Goal: Information Seeking & Learning: Learn about a topic

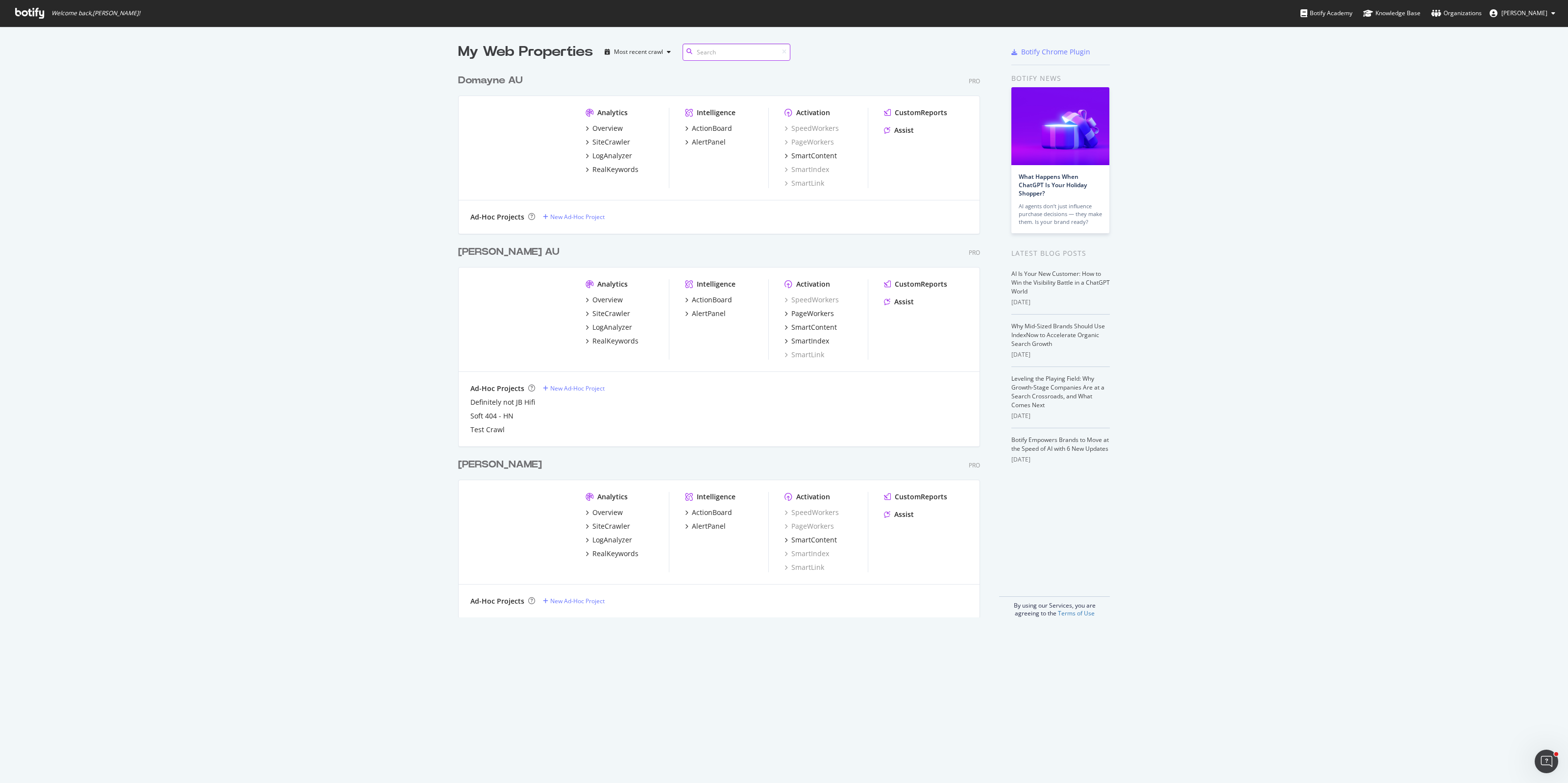
scroll to position [546, 521]
click at [614, 336] on div "RealKeywords" at bounding box center [616, 341] width 46 height 10
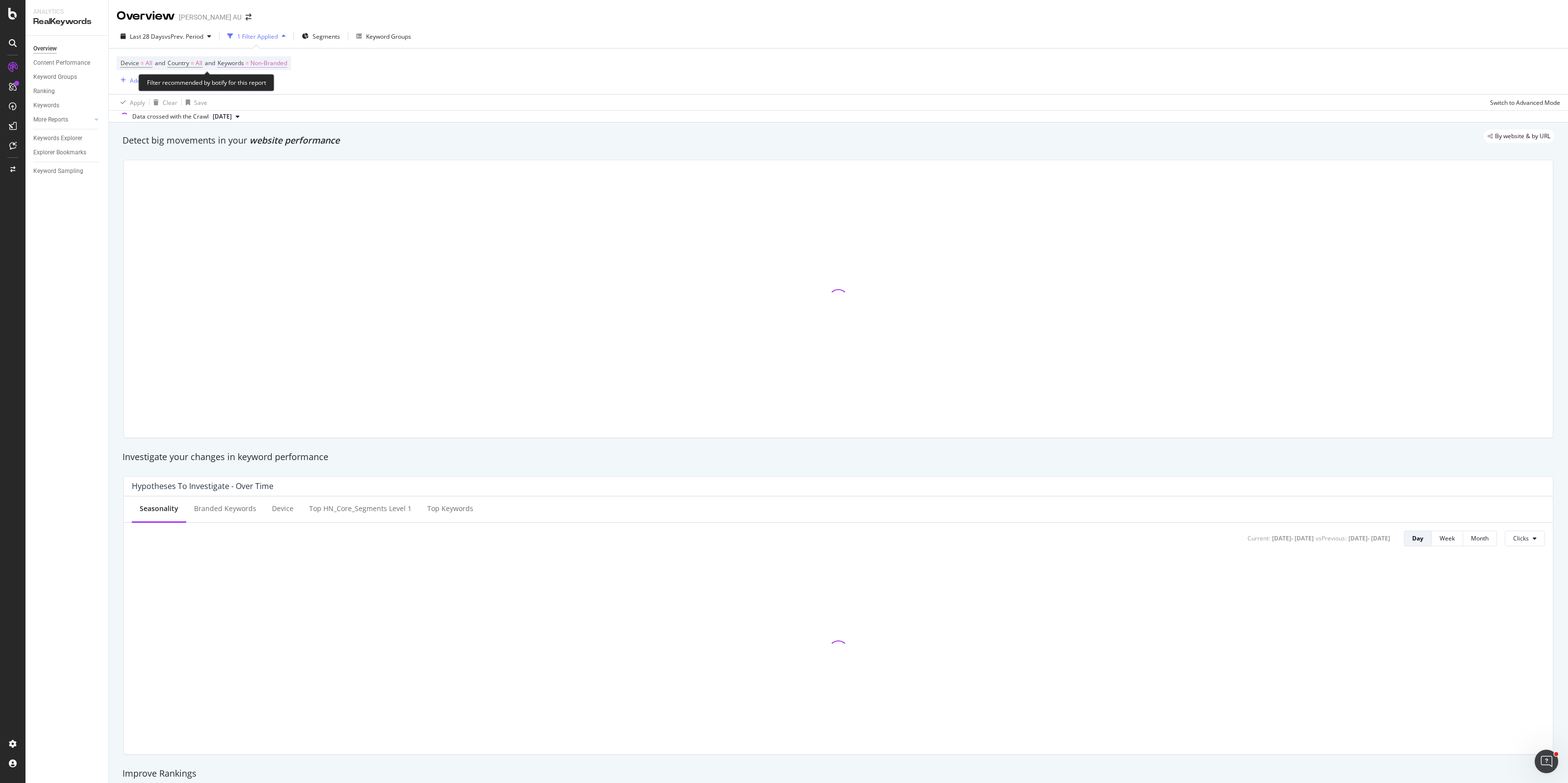
click at [277, 64] on span "Non-Branded" at bounding box center [269, 63] width 37 height 14
click at [263, 85] on span "Non-Branded" at bounding box center [252, 85] width 41 height 8
click at [258, 156] on div "All" at bounding box center [290, 163] width 115 height 14
click at [327, 103] on div "Apply" at bounding box center [331, 106] width 15 height 8
click at [136, 78] on div "Add Filter" at bounding box center [142, 80] width 26 height 8
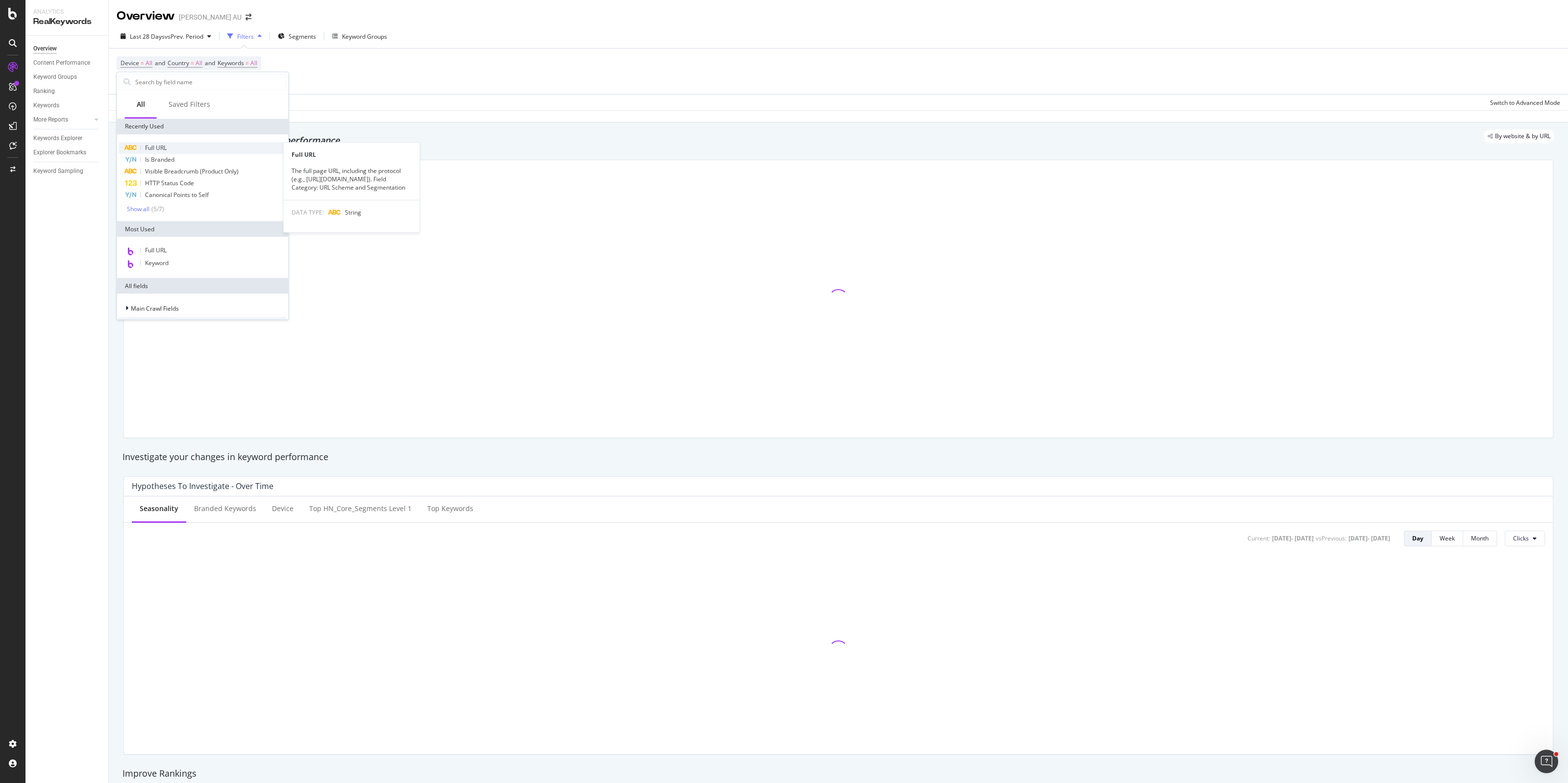
click at [169, 146] on div "Full URL" at bounding box center [203, 147] width 167 height 11
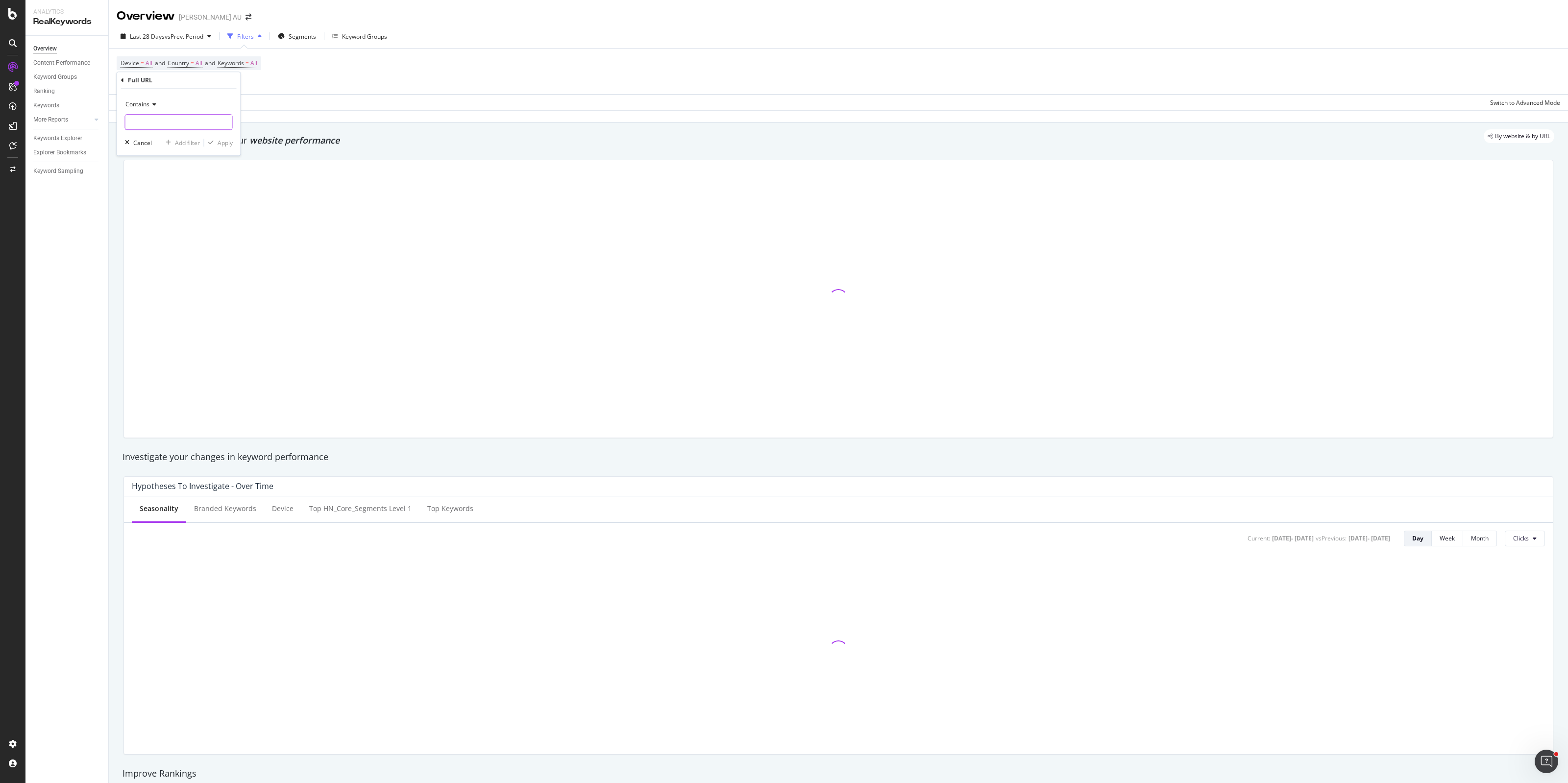
click at [155, 121] on input "text" at bounding box center [178, 122] width 107 height 16
paste input "[URL][DOMAIN_NAME]"
type input "[URL][DOMAIN_NAME]"
click at [227, 143] on div "Apply" at bounding box center [225, 142] width 15 height 8
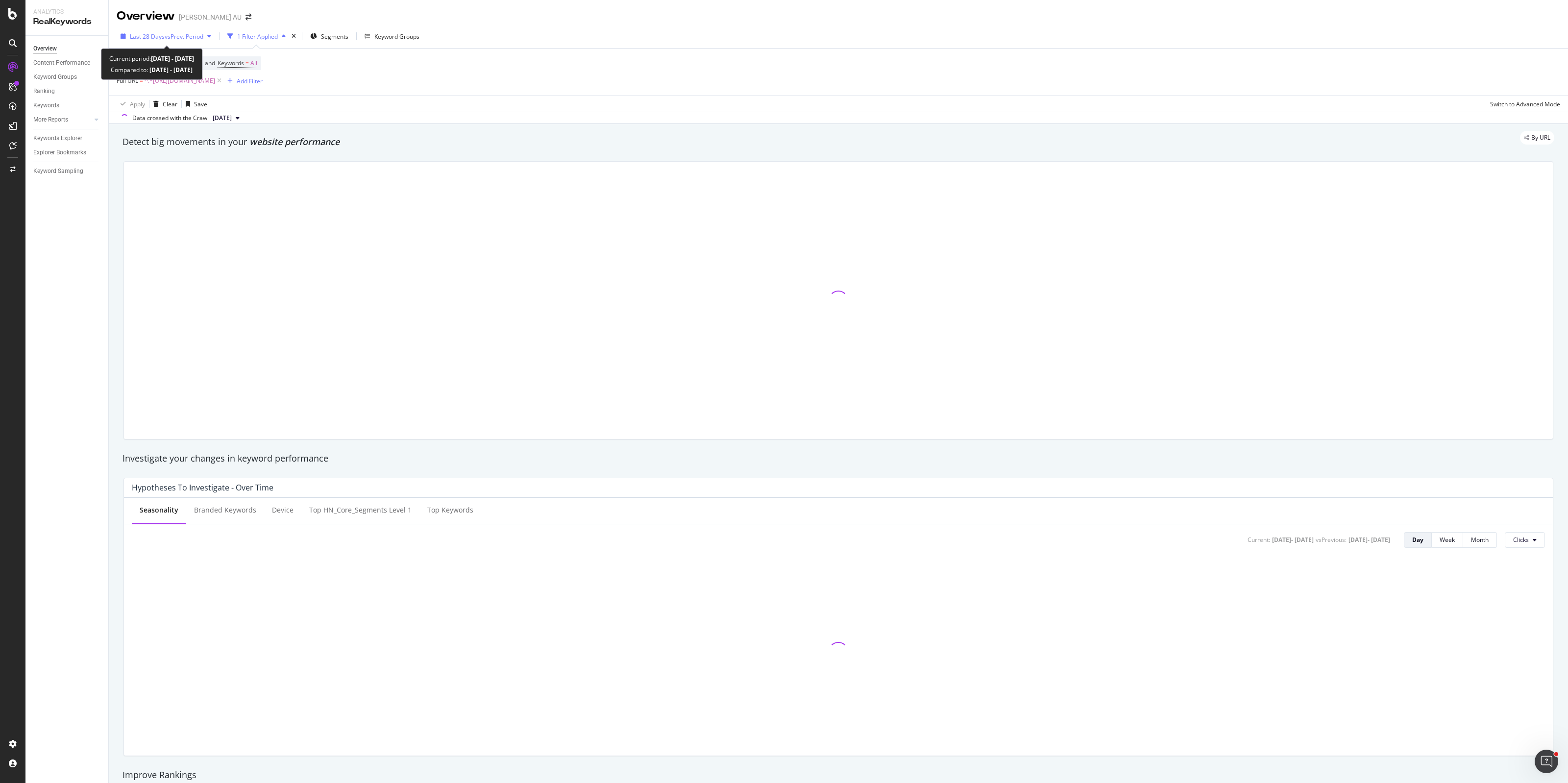
click at [189, 33] on span "vs Prev. Period" at bounding box center [184, 36] width 39 height 8
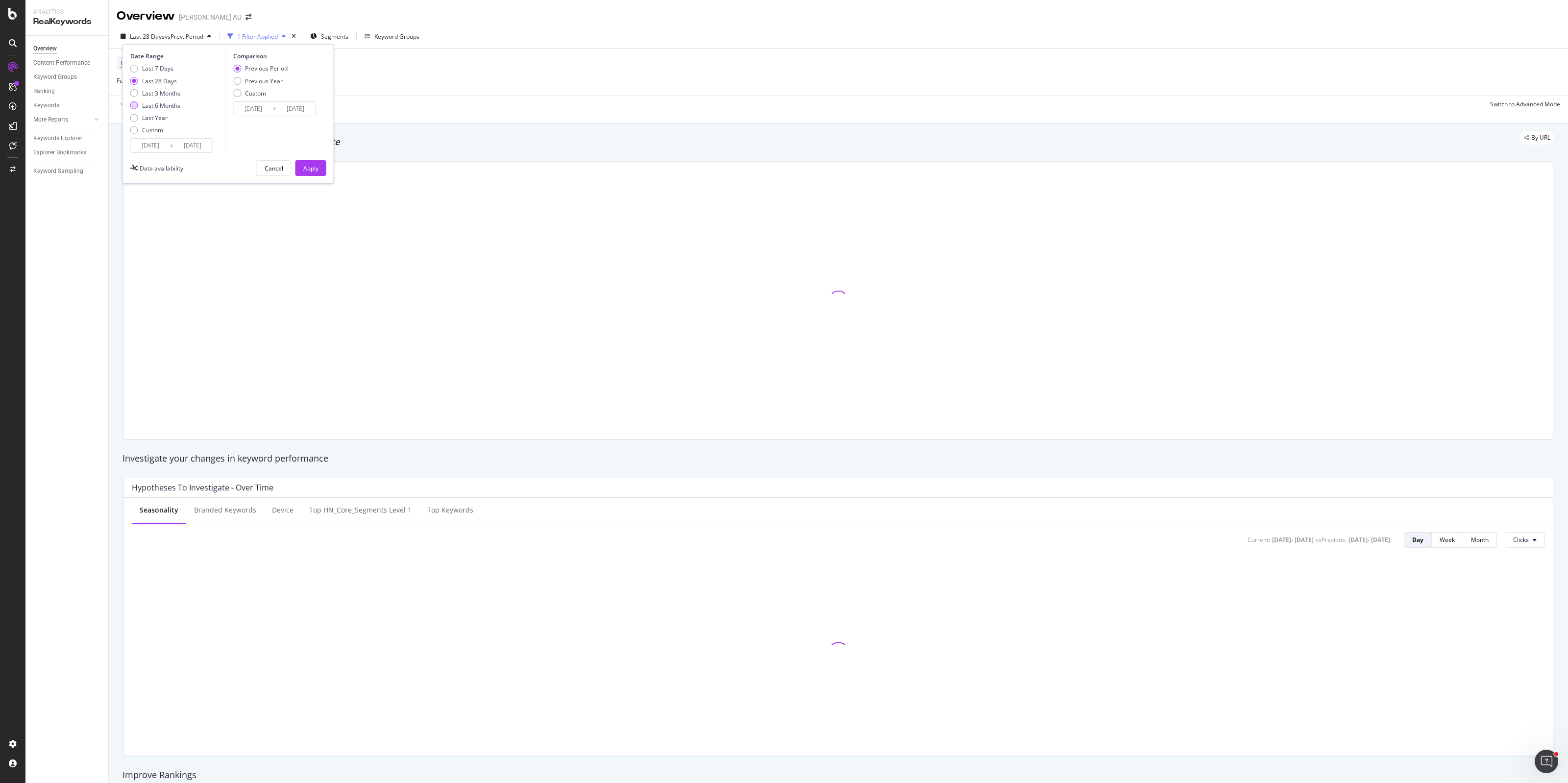
click at [176, 106] on div "Last 6 Months" at bounding box center [160, 105] width 38 height 8
type input "[DATE]"
click at [314, 166] on div "Apply" at bounding box center [310, 167] width 15 height 8
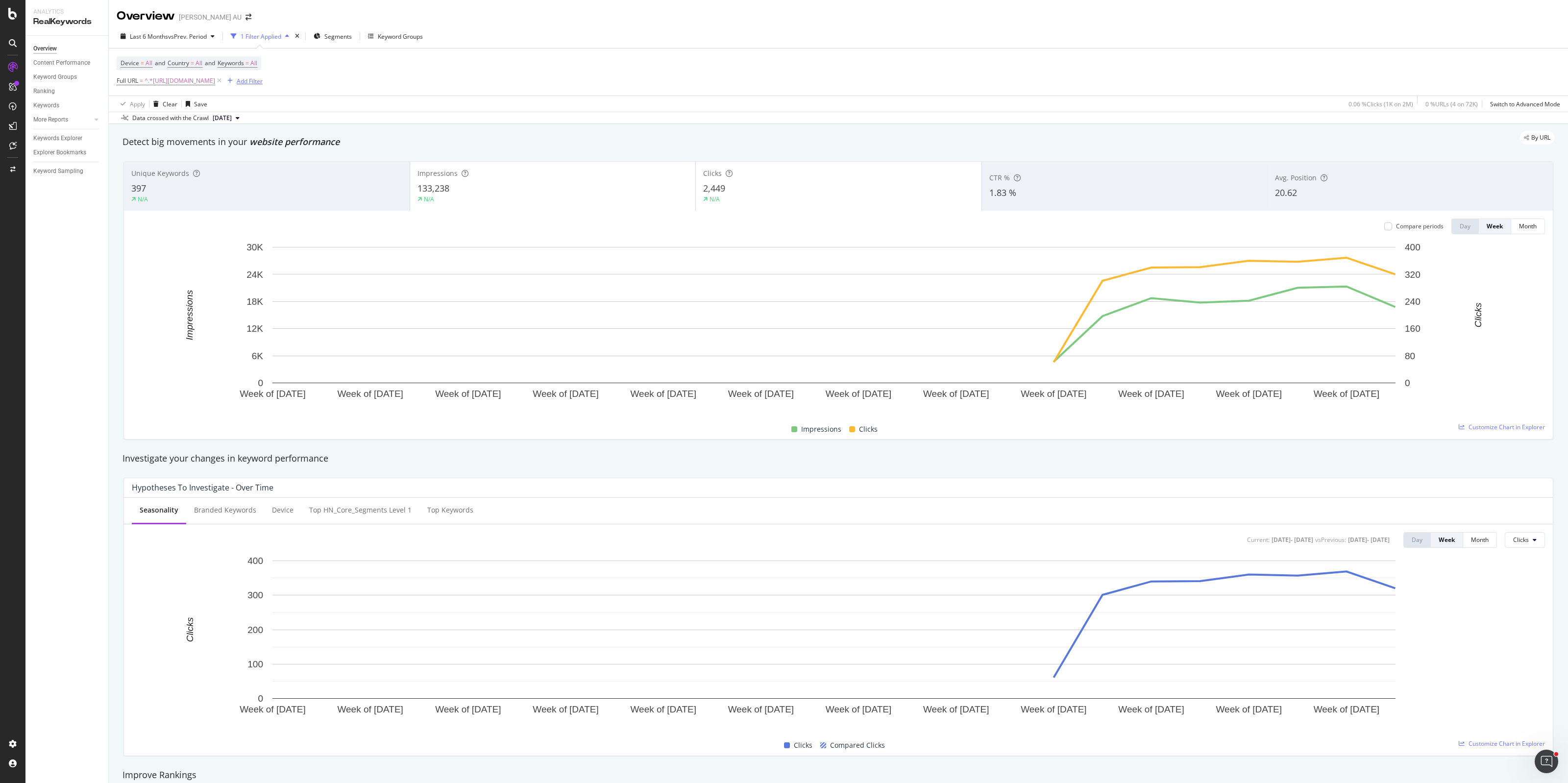
click at [263, 84] on div "Add Filter" at bounding box center [249, 80] width 26 height 8
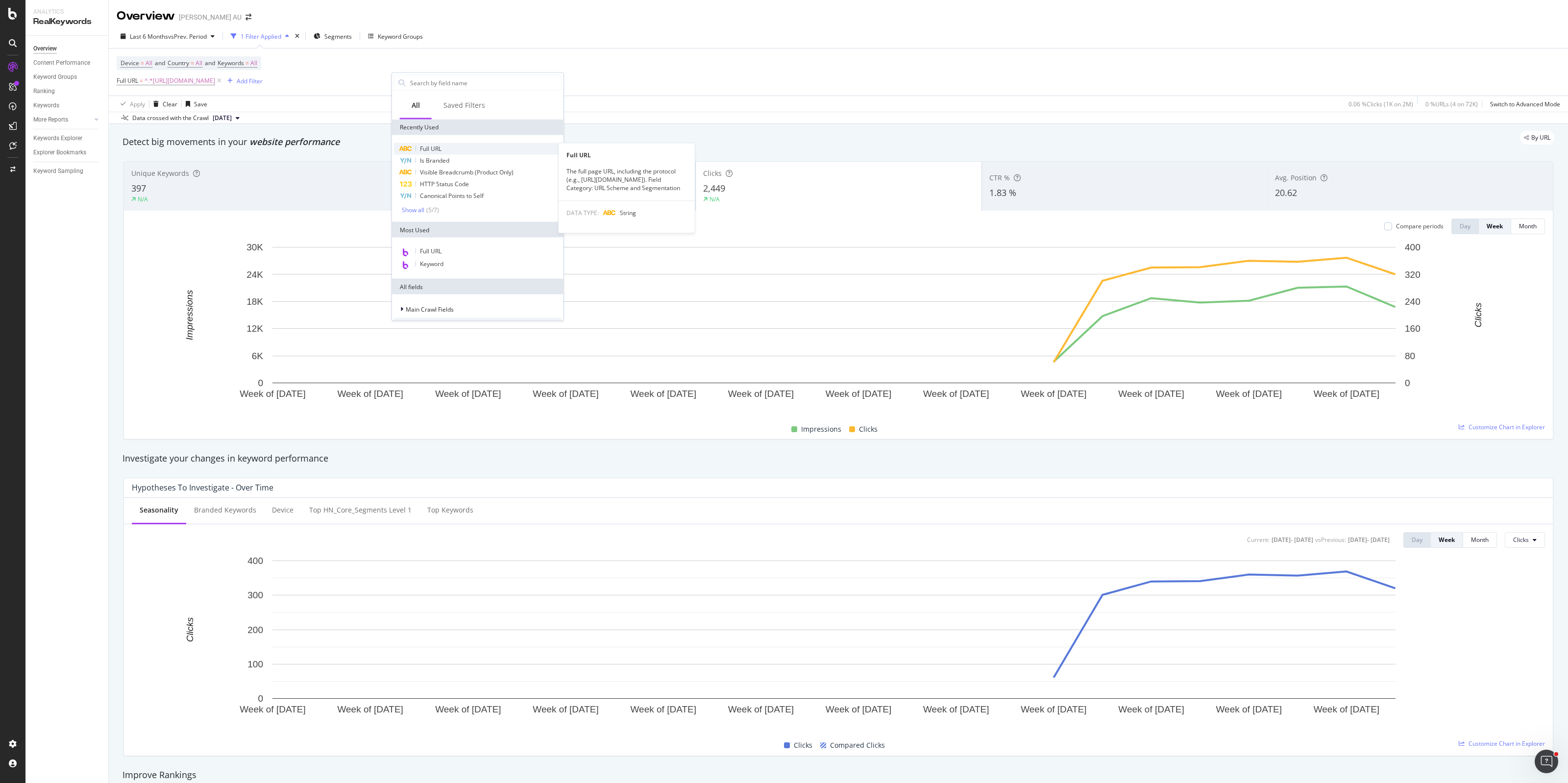
click at [439, 143] on div "Full URL" at bounding box center [477, 148] width 167 height 11
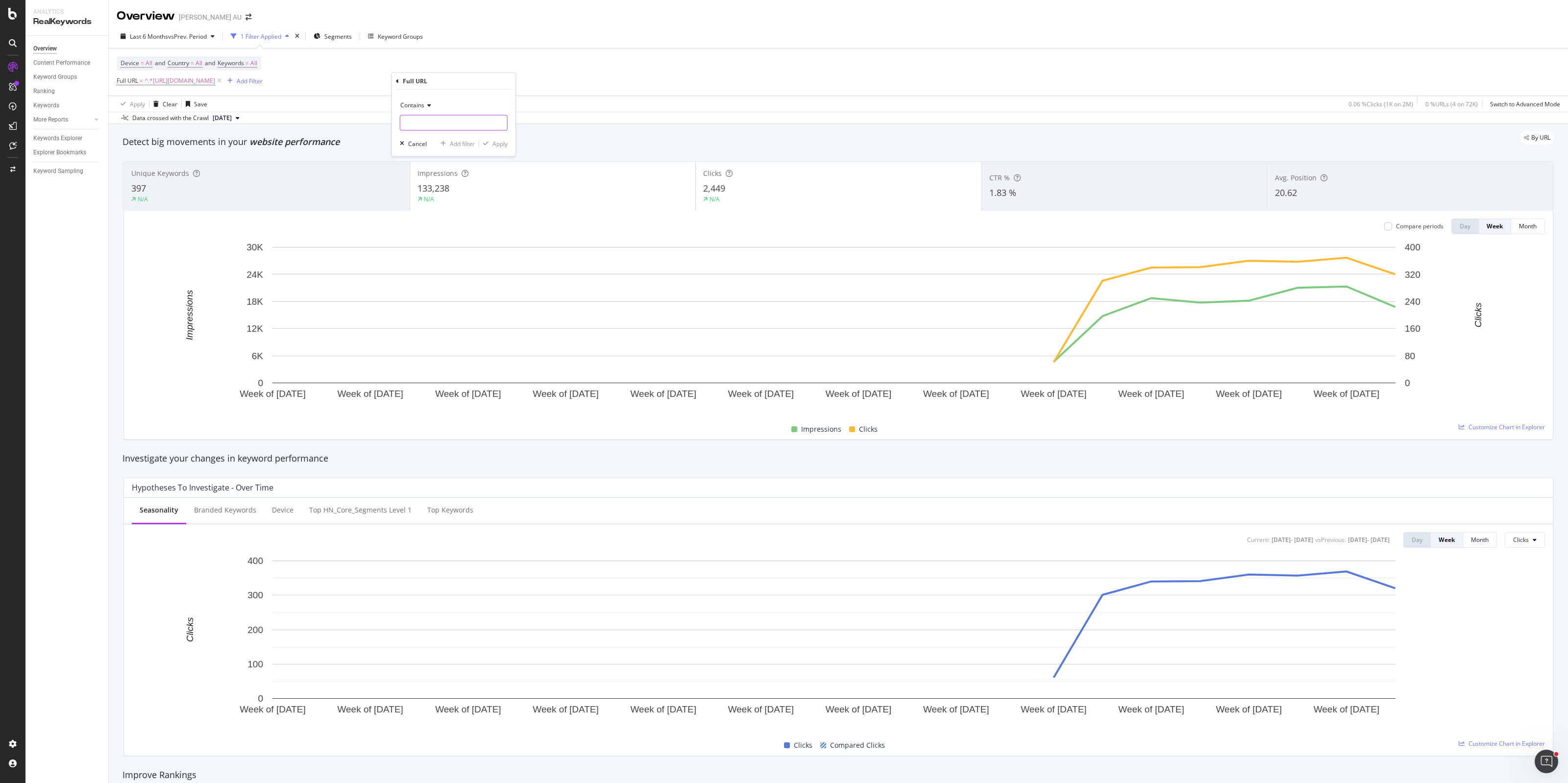
click at [433, 128] on input "text" at bounding box center [453, 123] width 107 height 16
click at [501, 147] on div "Apply" at bounding box center [499, 143] width 15 height 8
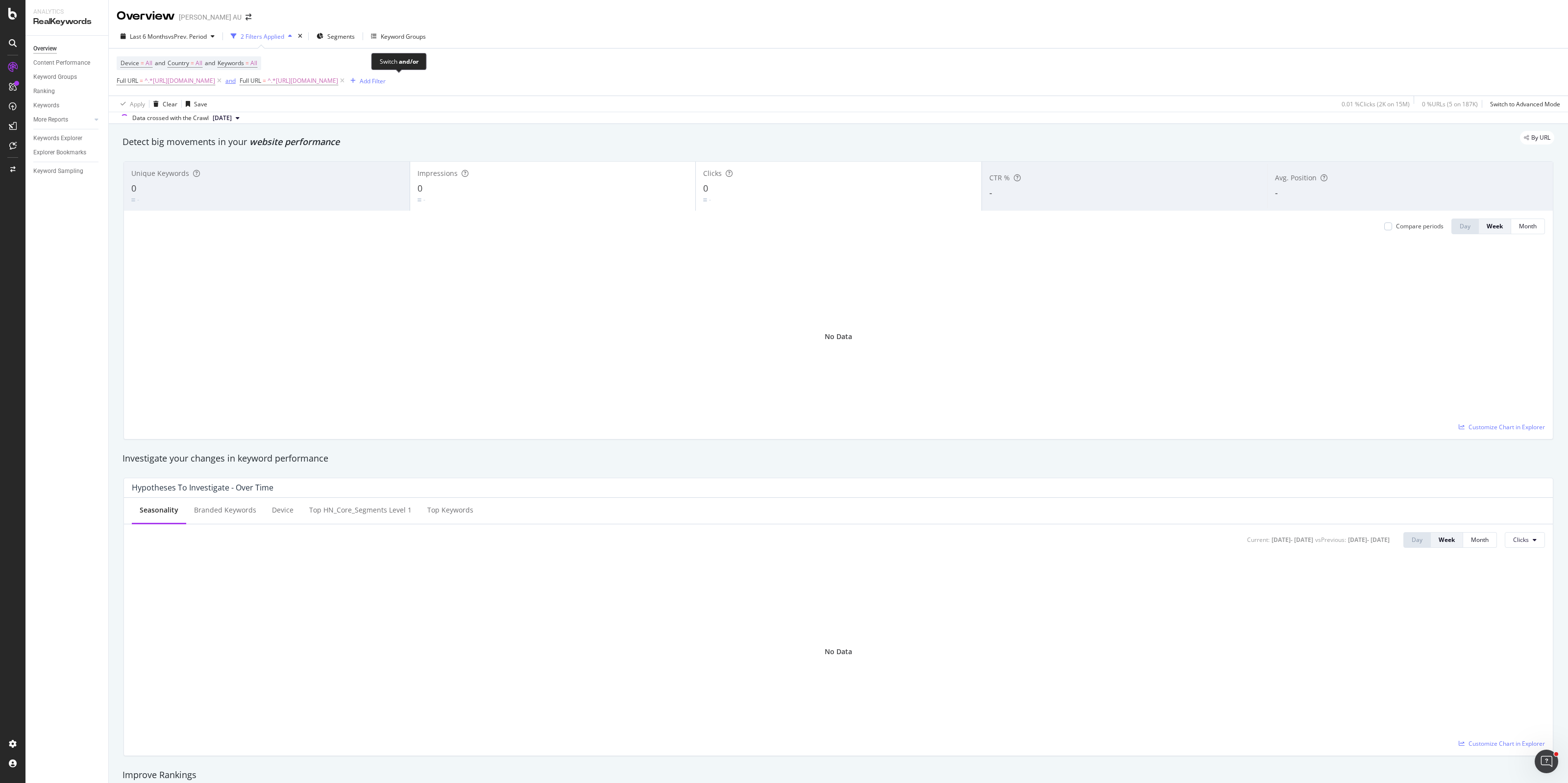
click at [236, 81] on div "and" at bounding box center [231, 80] width 11 height 8
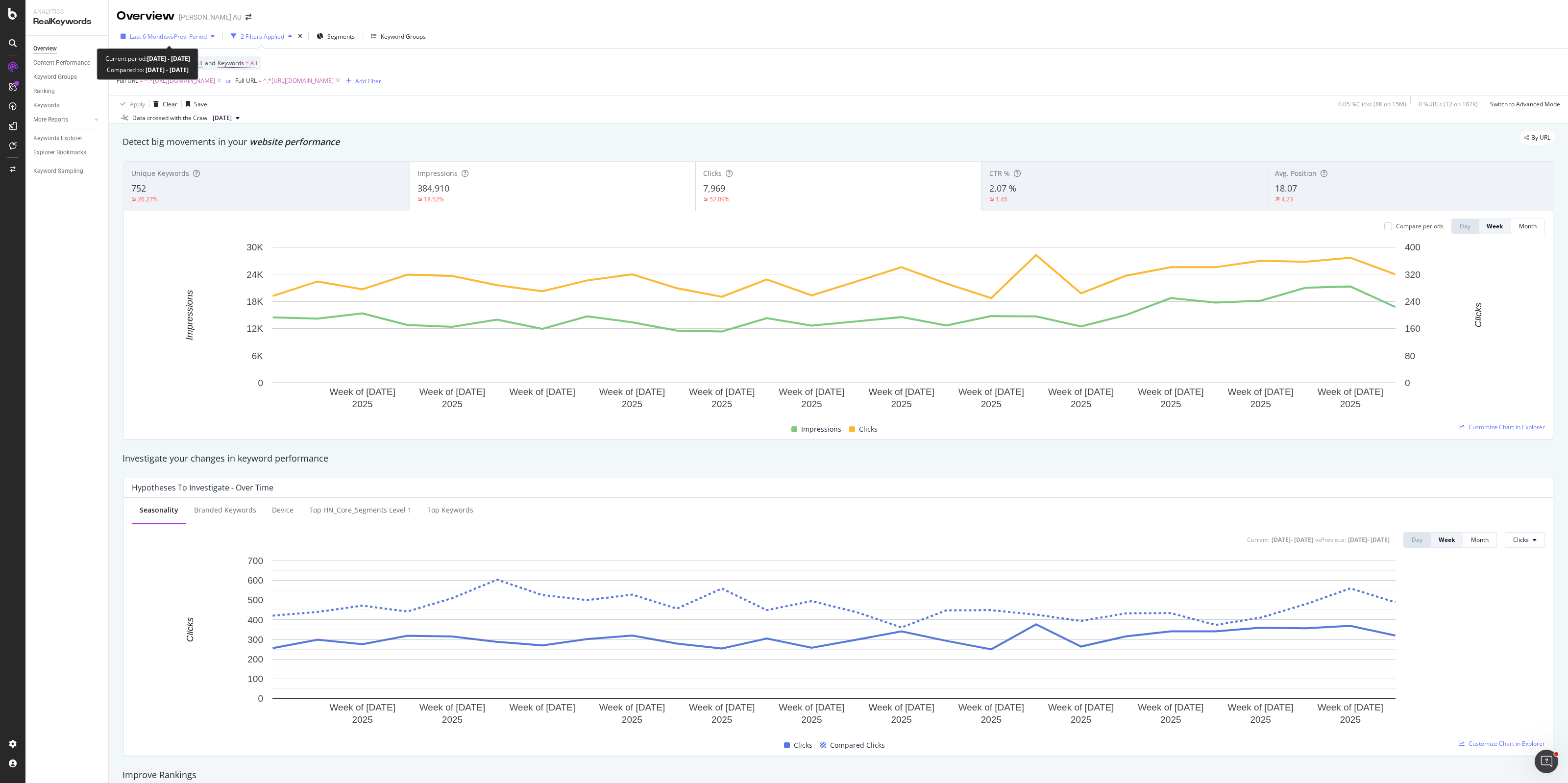
click at [174, 41] on div "Last 6 Months vs Prev. Period" at bounding box center [167, 36] width 77 height 8
click at [421, 115] on div "Data crossed with the Crawl [DATE]" at bounding box center [838, 117] width 1460 height 11
click at [1385, 225] on div at bounding box center [1388, 226] width 8 height 8
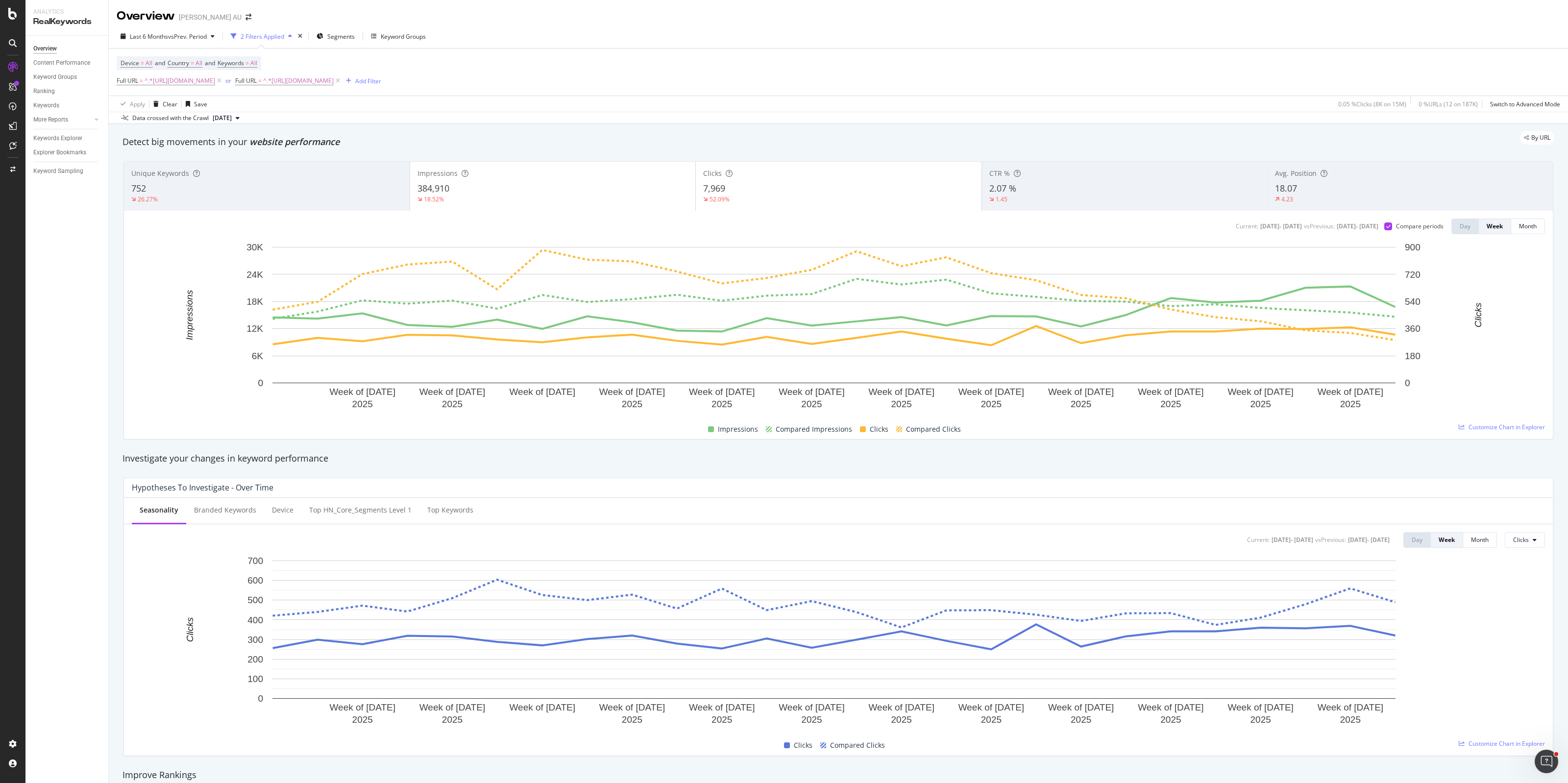
click at [749, 194] on div "7,969" at bounding box center [839, 188] width 271 height 12
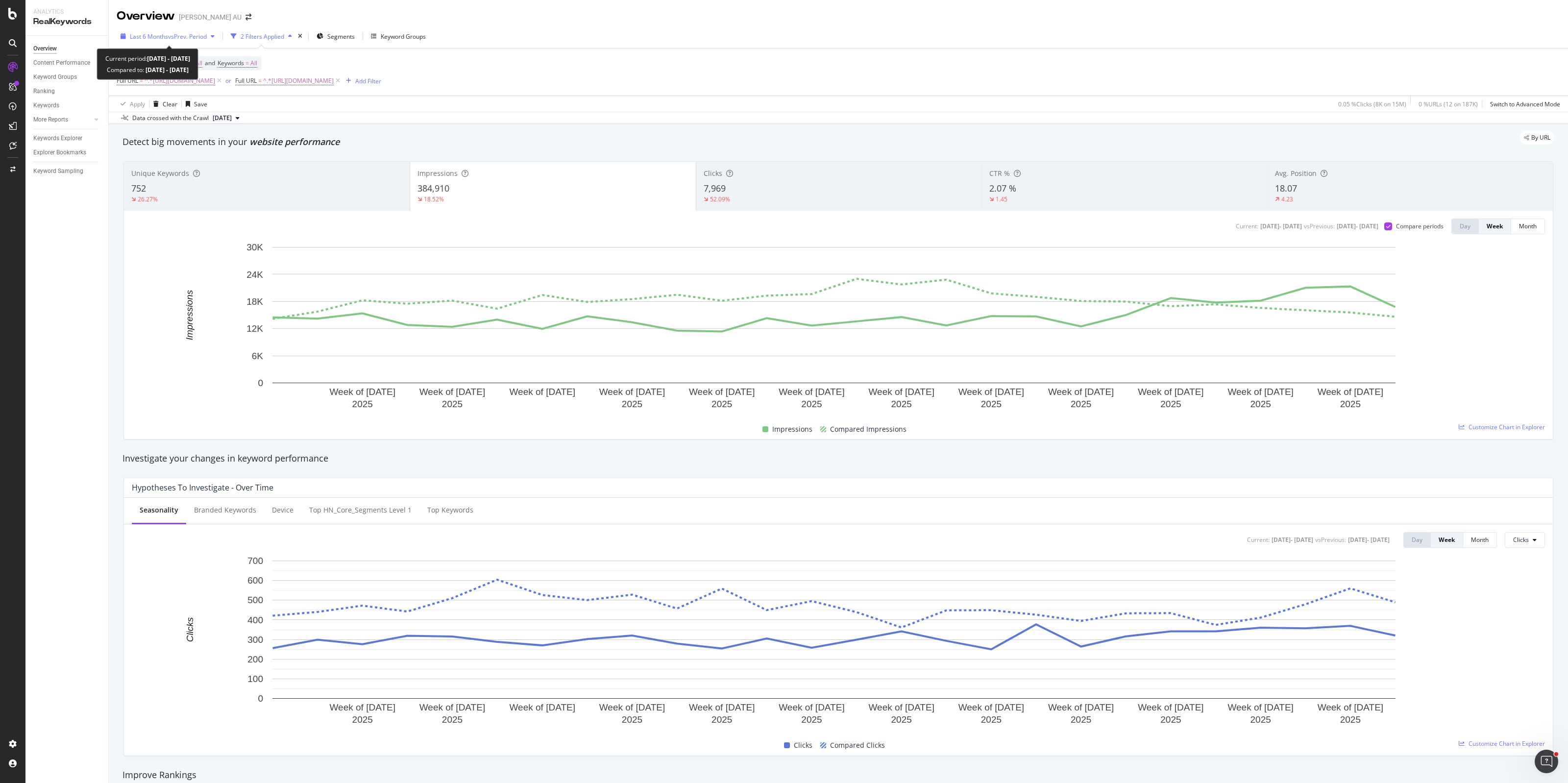
click at [177, 34] on span "vs Prev. Period" at bounding box center [188, 36] width 39 height 8
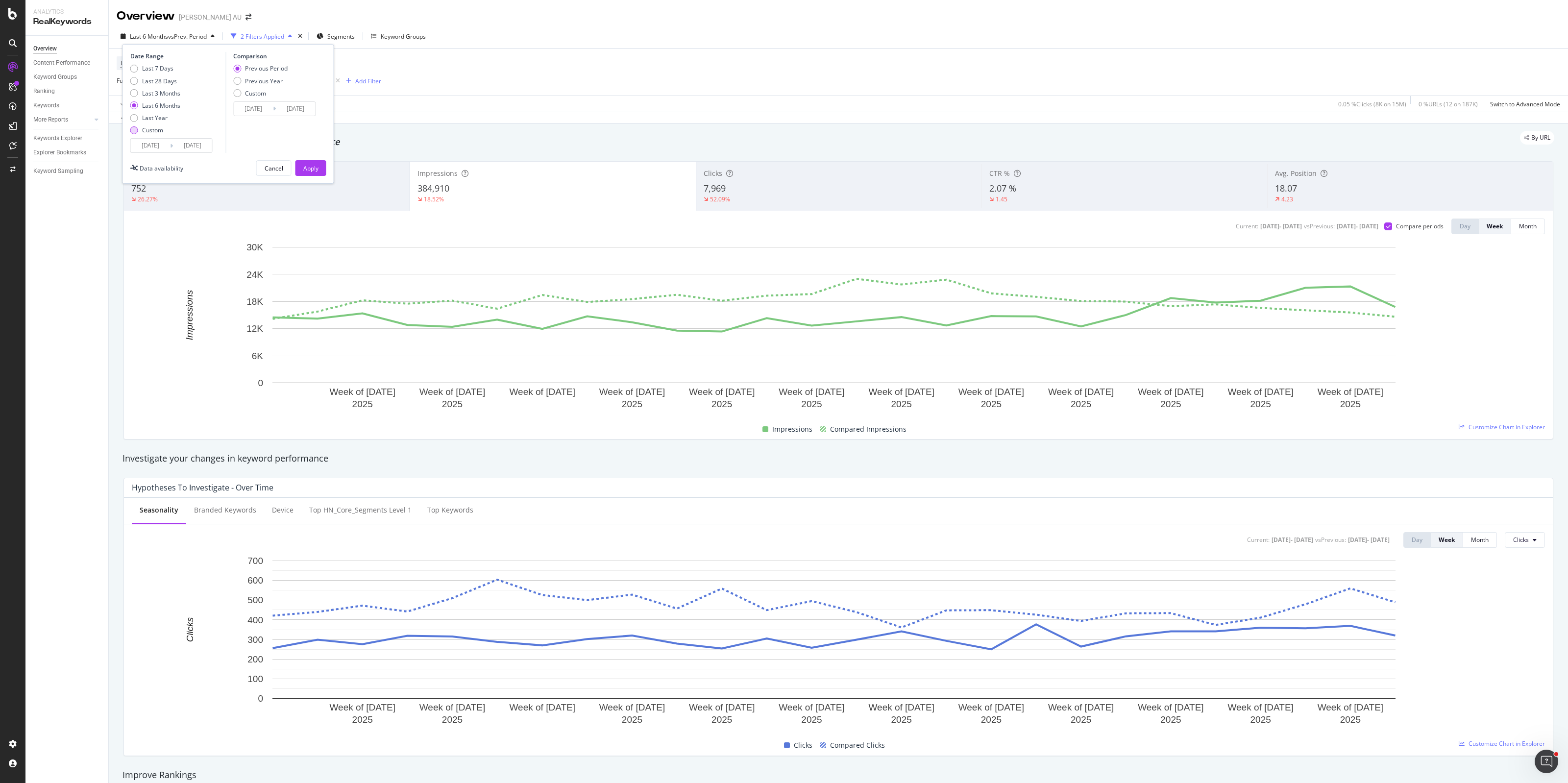
click at [160, 129] on div "Custom" at bounding box center [152, 129] width 21 height 8
type input "[DATE]"
click at [154, 147] on input "[DATE]" at bounding box center [151, 145] width 40 height 14
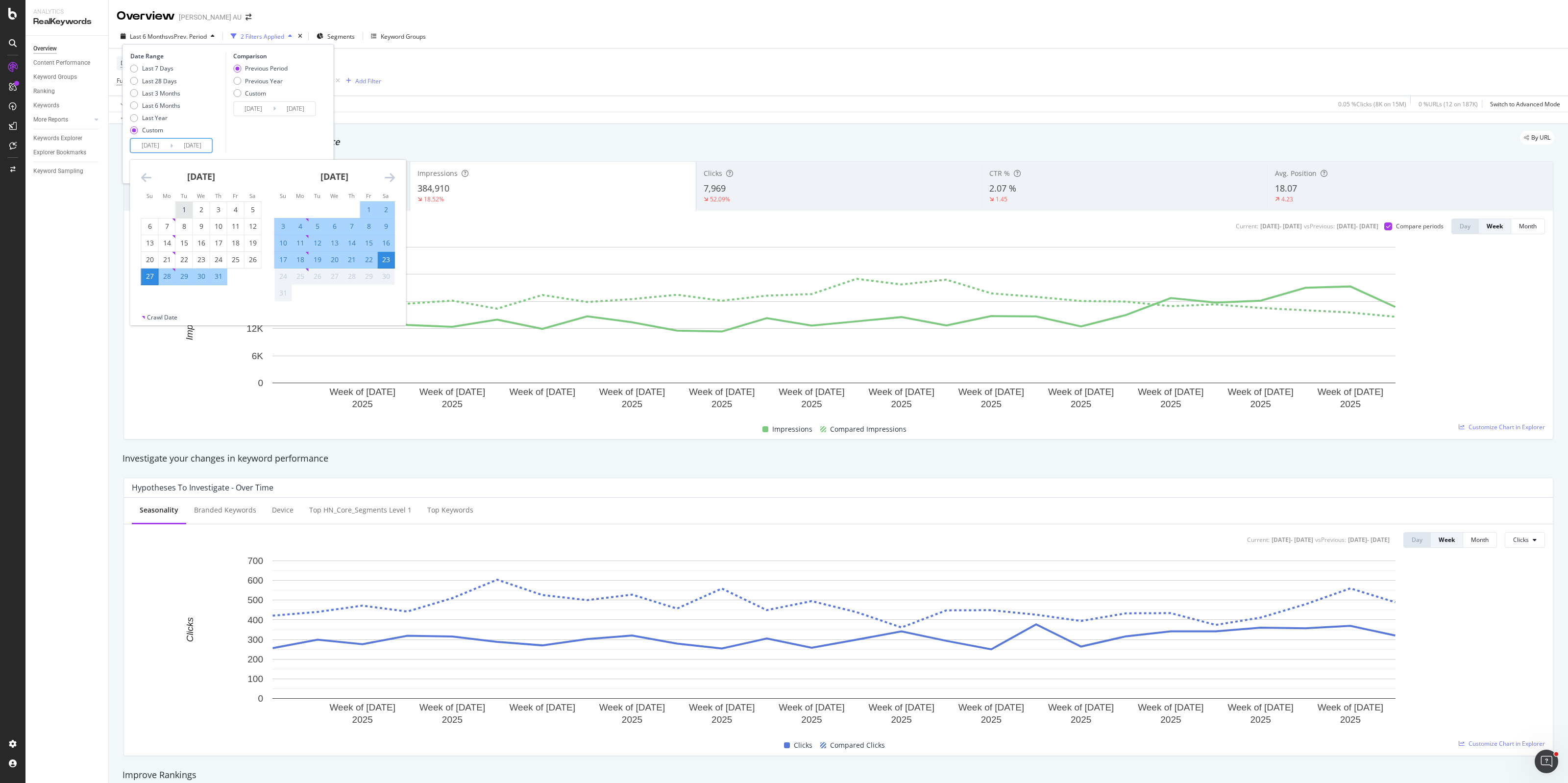
click at [184, 211] on div "1" at bounding box center [184, 210] width 17 height 10
type input "[DATE]"
click at [388, 259] on div "23" at bounding box center [386, 259] width 17 height 10
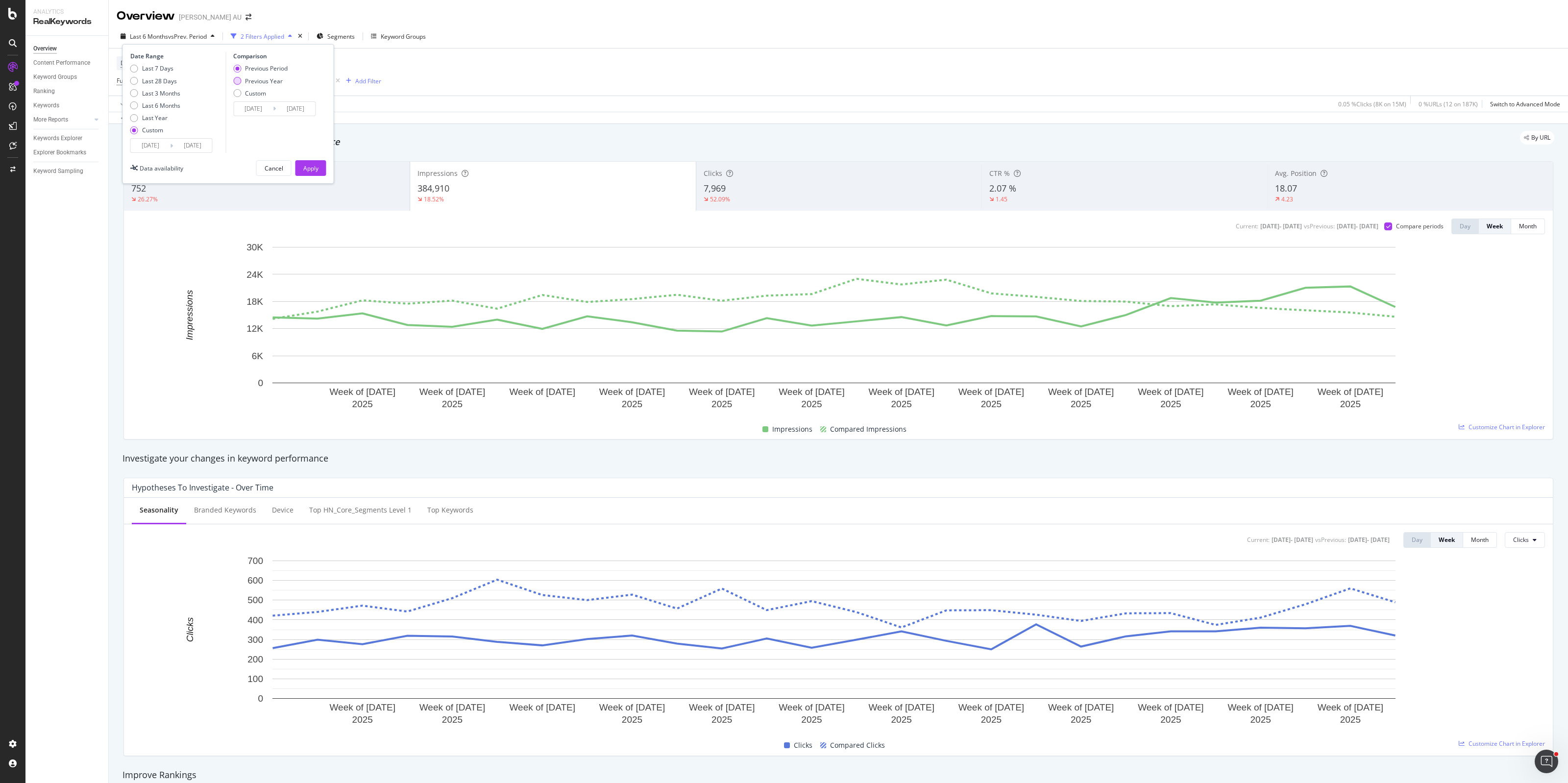
click at [256, 84] on div "Previous Year" at bounding box center [263, 80] width 38 height 8
type input "[DATE]"
click at [254, 66] on div "Previous Period" at bounding box center [266, 68] width 42 height 8
type input "[DATE]"
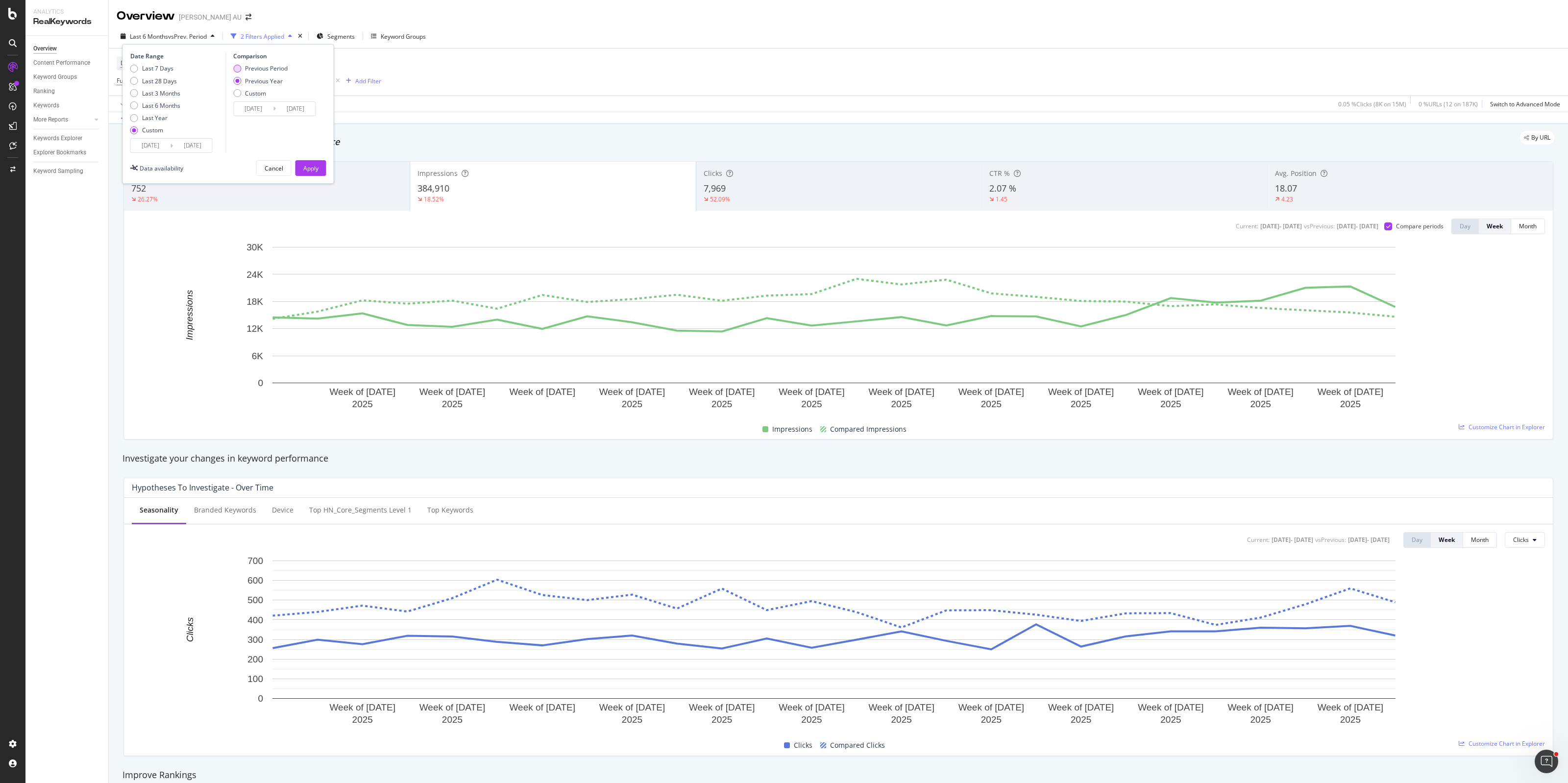
type input "[DATE]"
click at [307, 169] on div "Apply" at bounding box center [310, 167] width 15 height 8
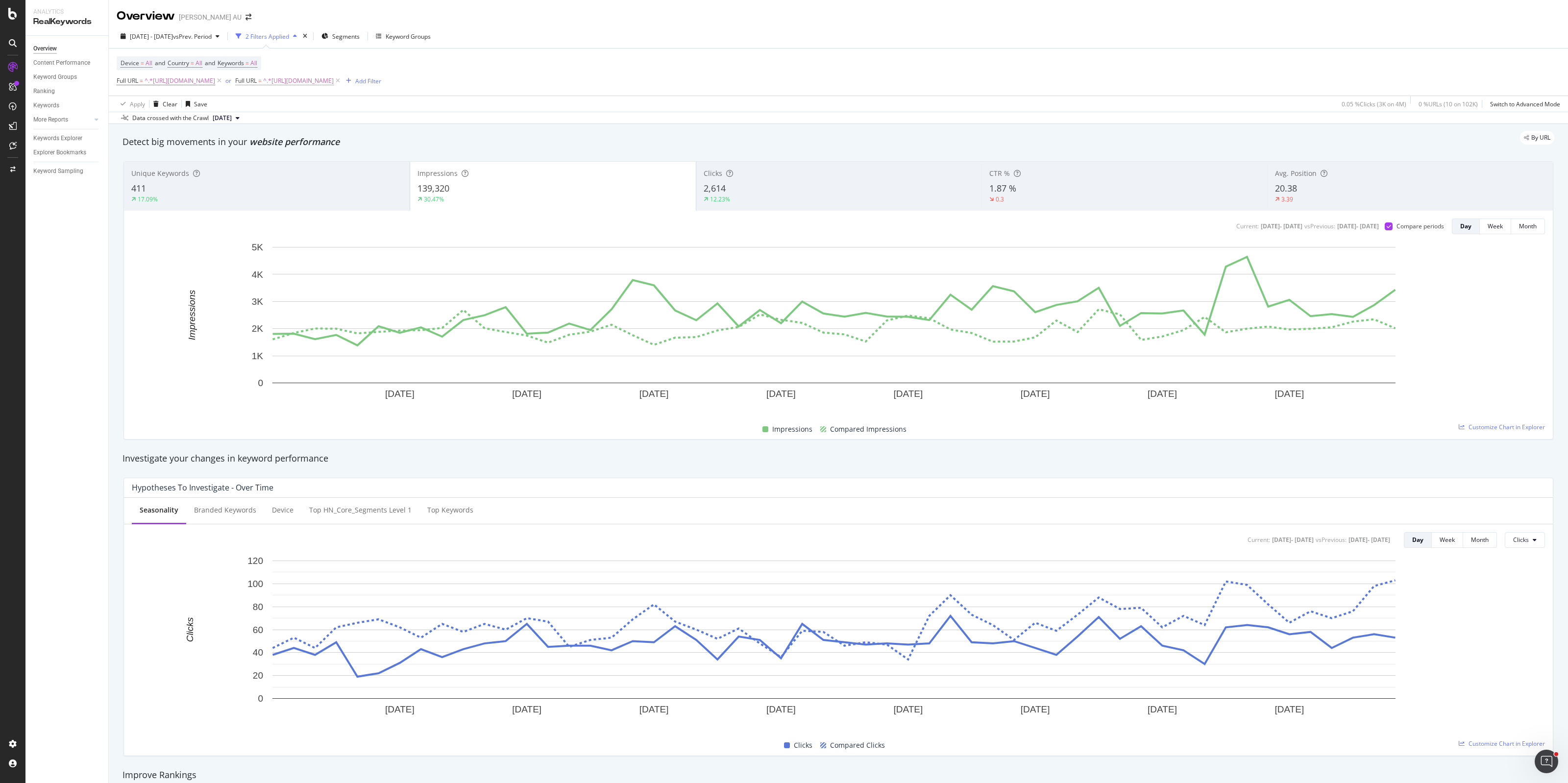
click at [334, 81] on span "^.*[URL][DOMAIN_NAME]" at bounding box center [299, 81] width 70 height 14
click at [489, 121] on input "[URL][DOMAIN_NAME]" at bounding box center [458, 122] width 92 height 16
click at [429, 144] on div "Cancel" at bounding box center [429, 142] width 18 height 8
click at [965, 106] on div "Apply Clear Save 0.05 % Clicks ( 3K on 4M ) 0 % URLs ( 10 on 102K ) Switch to A…" at bounding box center [838, 103] width 1460 height 16
